Goal: Find contact information: Find contact information

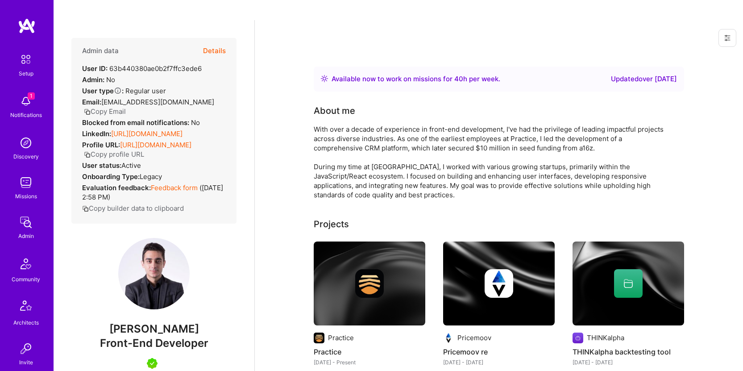
click at [102, 107] on button "Copy Email" at bounding box center [105, 111] width 42 height 9
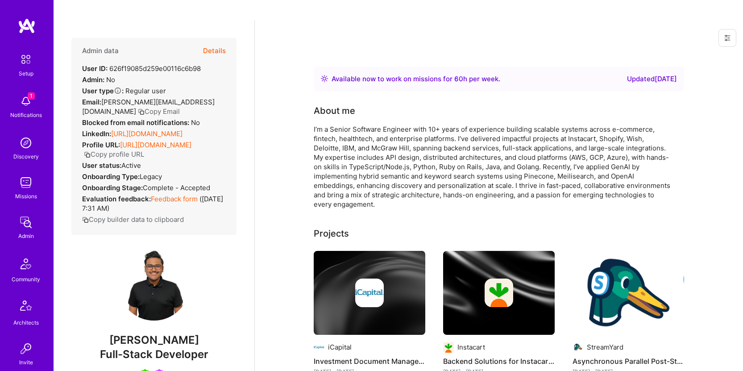
drag, startPoint x: 210, startPoint y: 337, endPoint x: 90, endPoint y: 339, distance: 119.6
click at [90, 339] on span "[PERSON_NAME]" at bounding box center [153, 339] width 165 height 13
copy span "[PERSON_NAME]"
click at [138, 107] on button "Copy Email" at bounding box center [159, 111] width 42 height 9
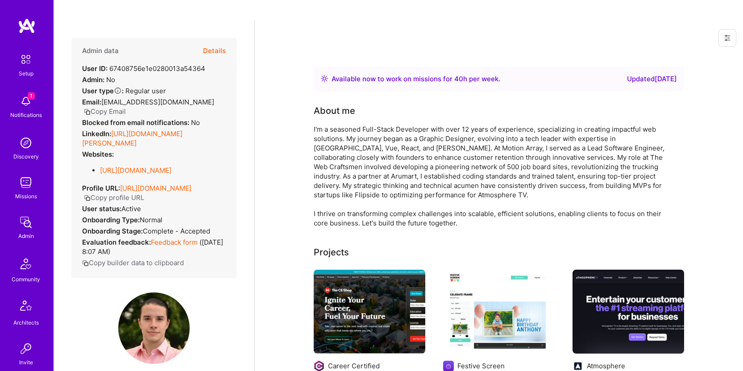
drag, startPoint x: 196, startPoint y: 360, endPoint x: 113, endPoint y: 362, distance: 82.6
copy span "Jesus Rugama"
click at [126, 107] on button "Copy Email" at bounding box center [105, 111] width 42 height 9
